Goal: Task Accomplishment & Management: Use online tool/utility

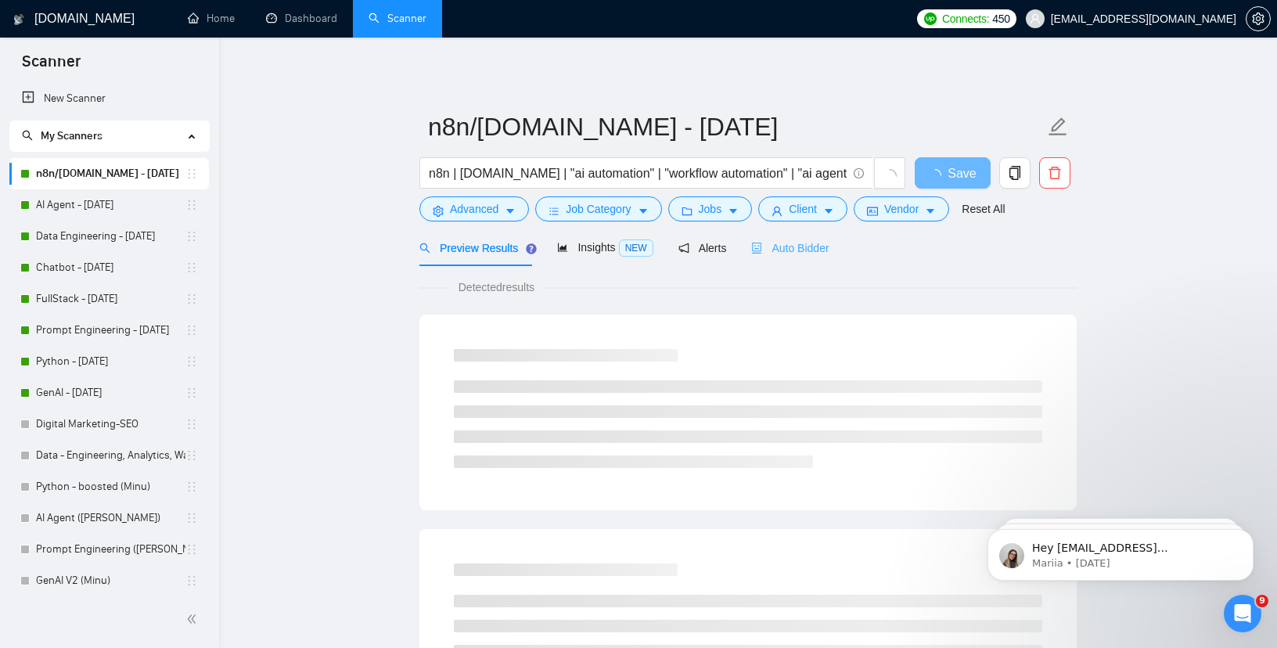
click at [780, 263] on div "Auto Bidder" at bounding box center [789, 247] width 77 height 37
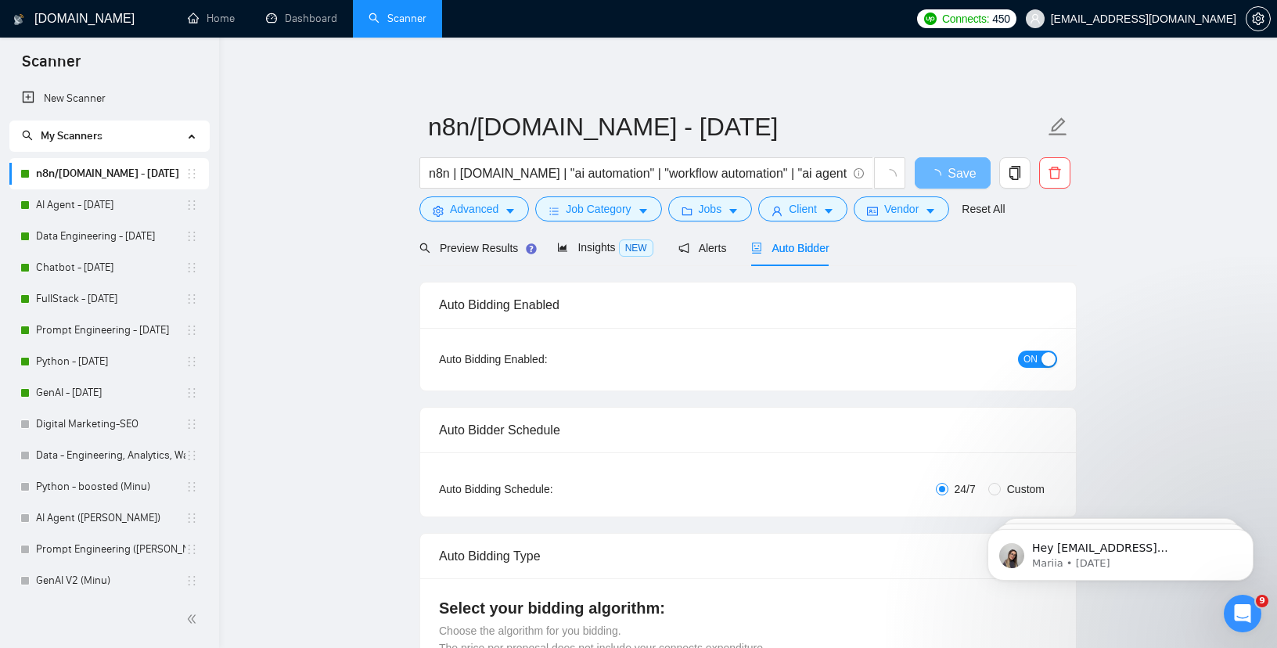
radio input "false"
radio input "true"
checkbox input "true"
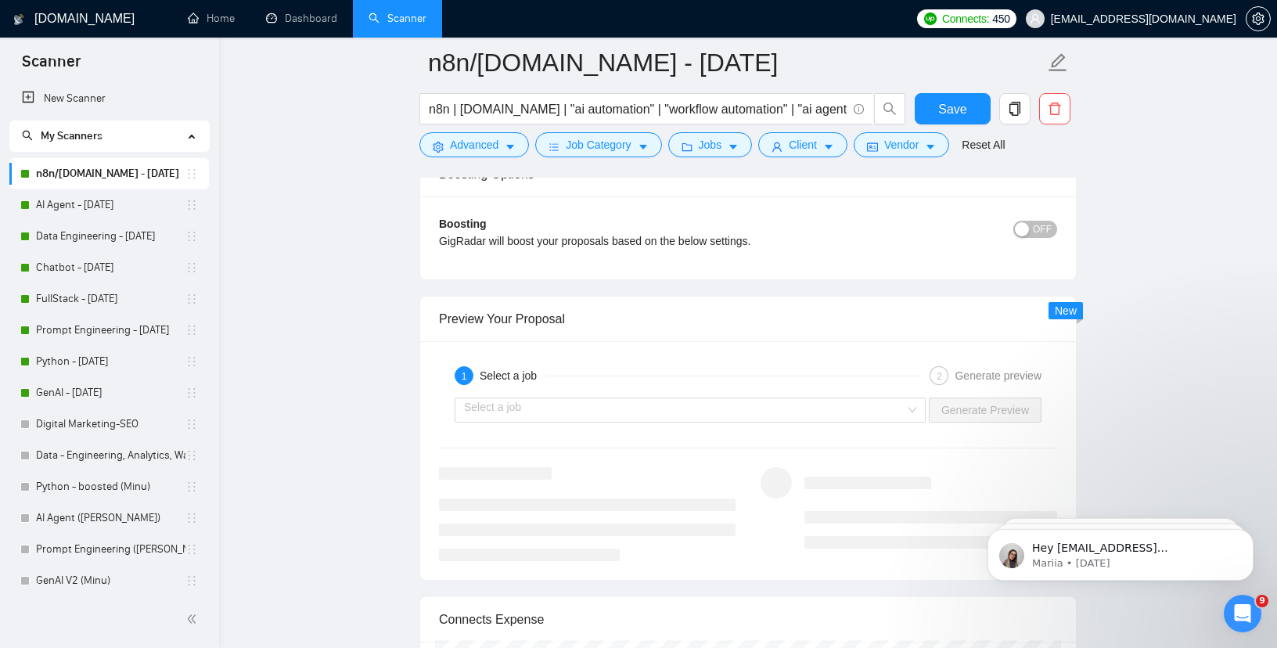
scroll to position [3124, 0]
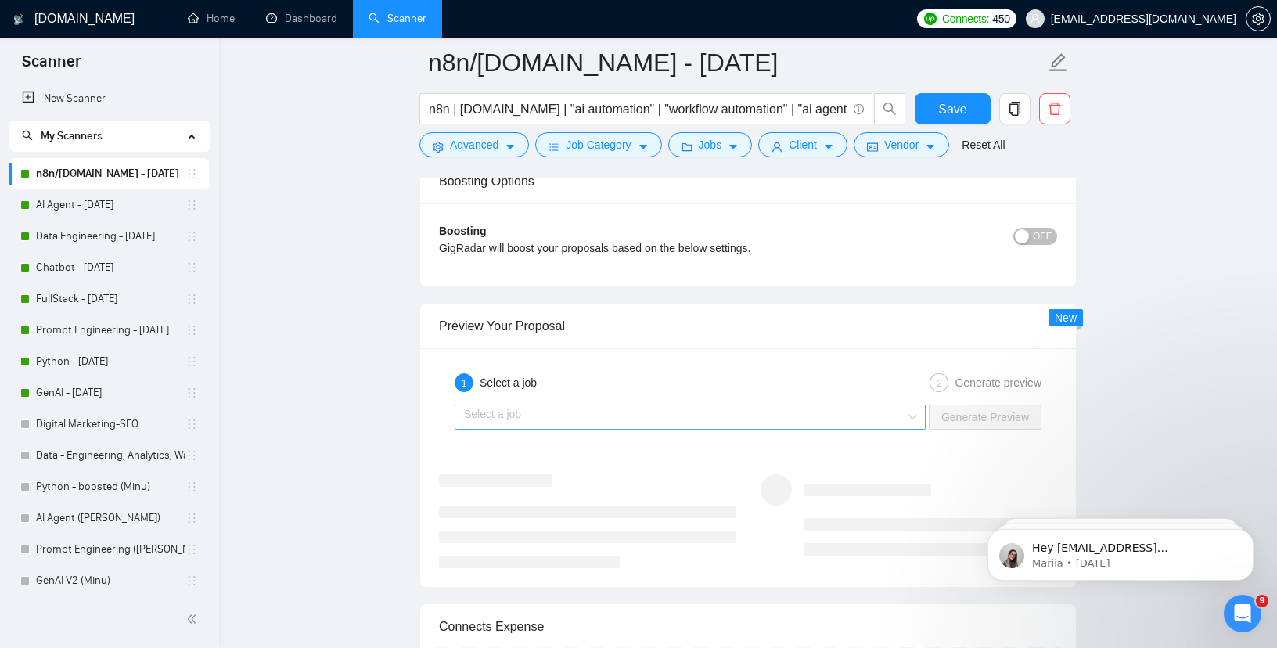
click at [550, 429] on input "search" at bounding box center [684, 416] width 441 height 23
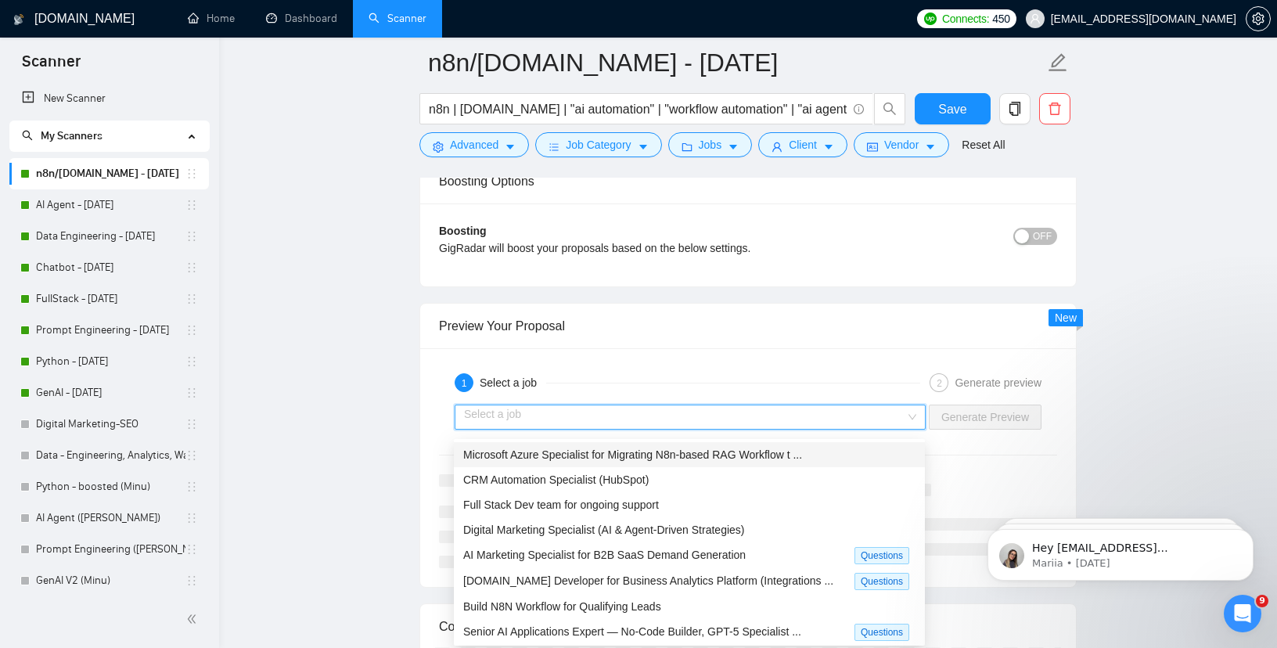
click at [539, 461] on div "Microsoft Azure Specialist for Migrating N8n-based RAG Workflow t ..." at bounding box center [689, 454] width 452 height 17
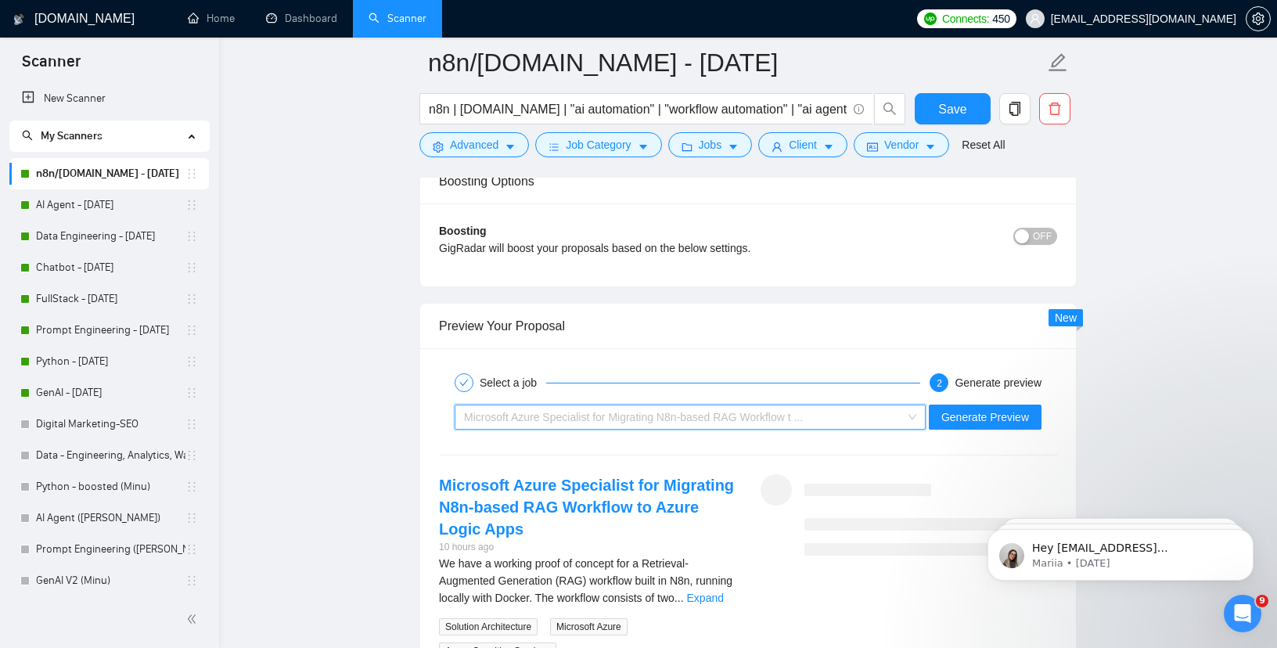
click at [557, 414] on div "Microsoft Azure Specialist for Migrating N8n-based RAG Workflow t ..." at bounding box center [683, 416] width 438 height 23
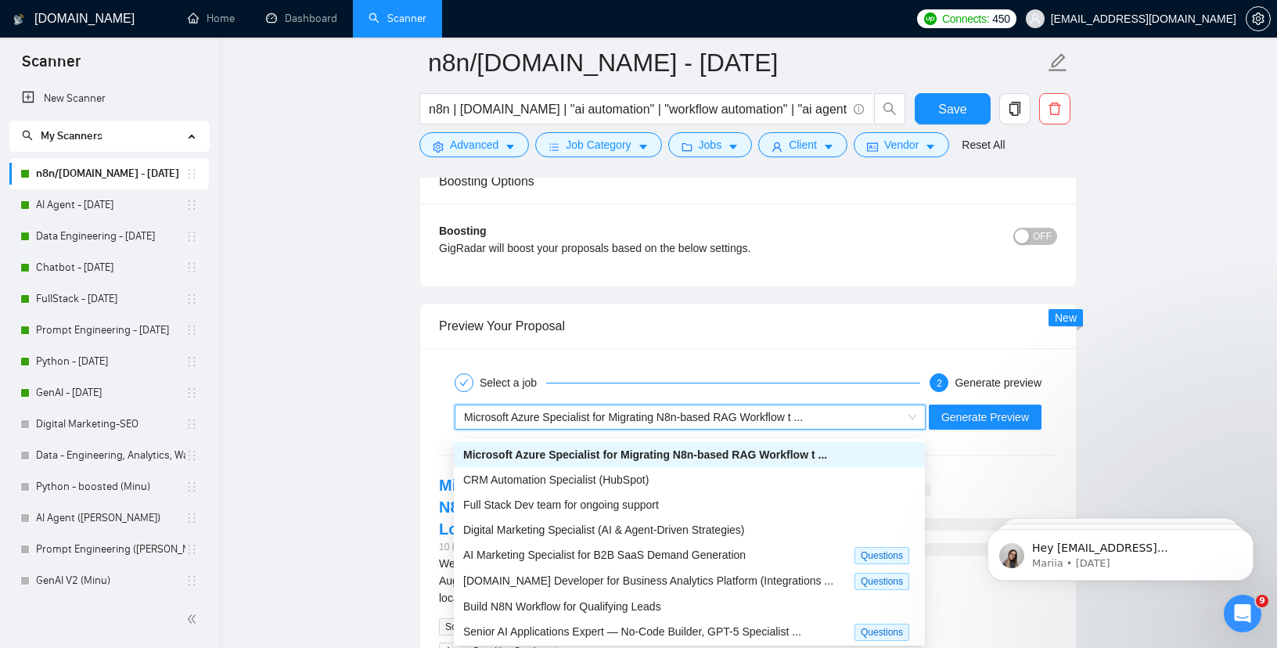
click at [698, 316] on div "Preview Your Proposal" at bounding box center [748, 326] width 618 height 45
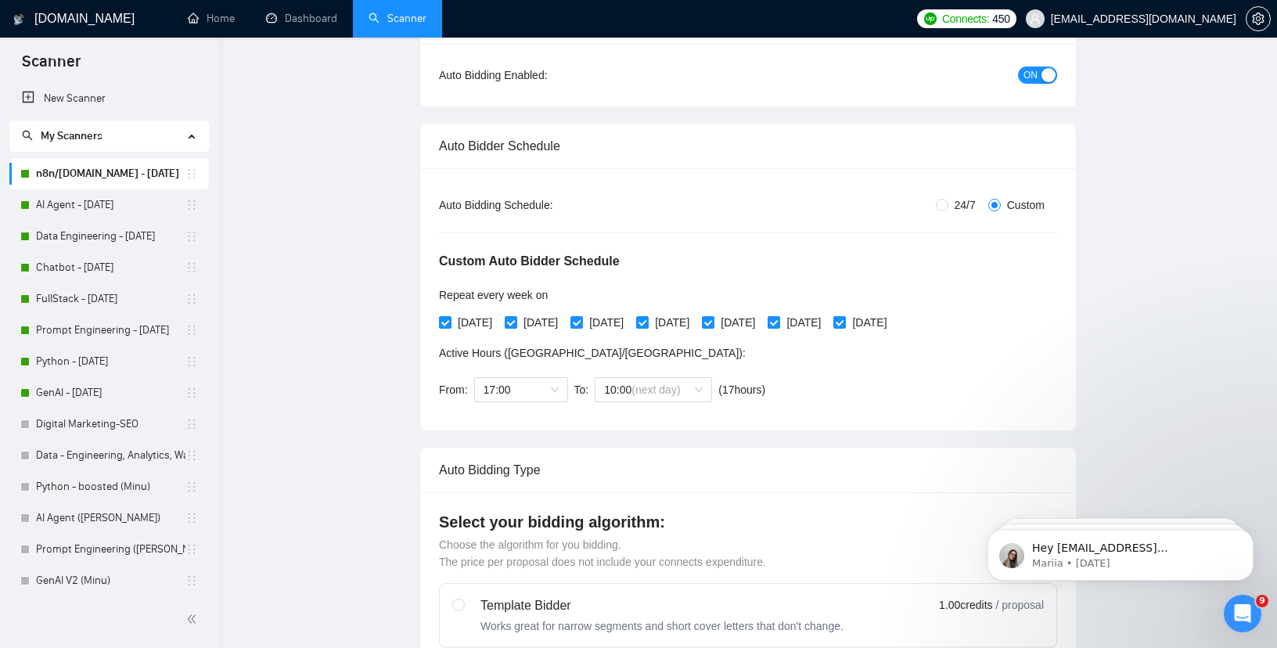
scroll to position [0, 0]
